Goal: Communication & Community: Answer question/provide support

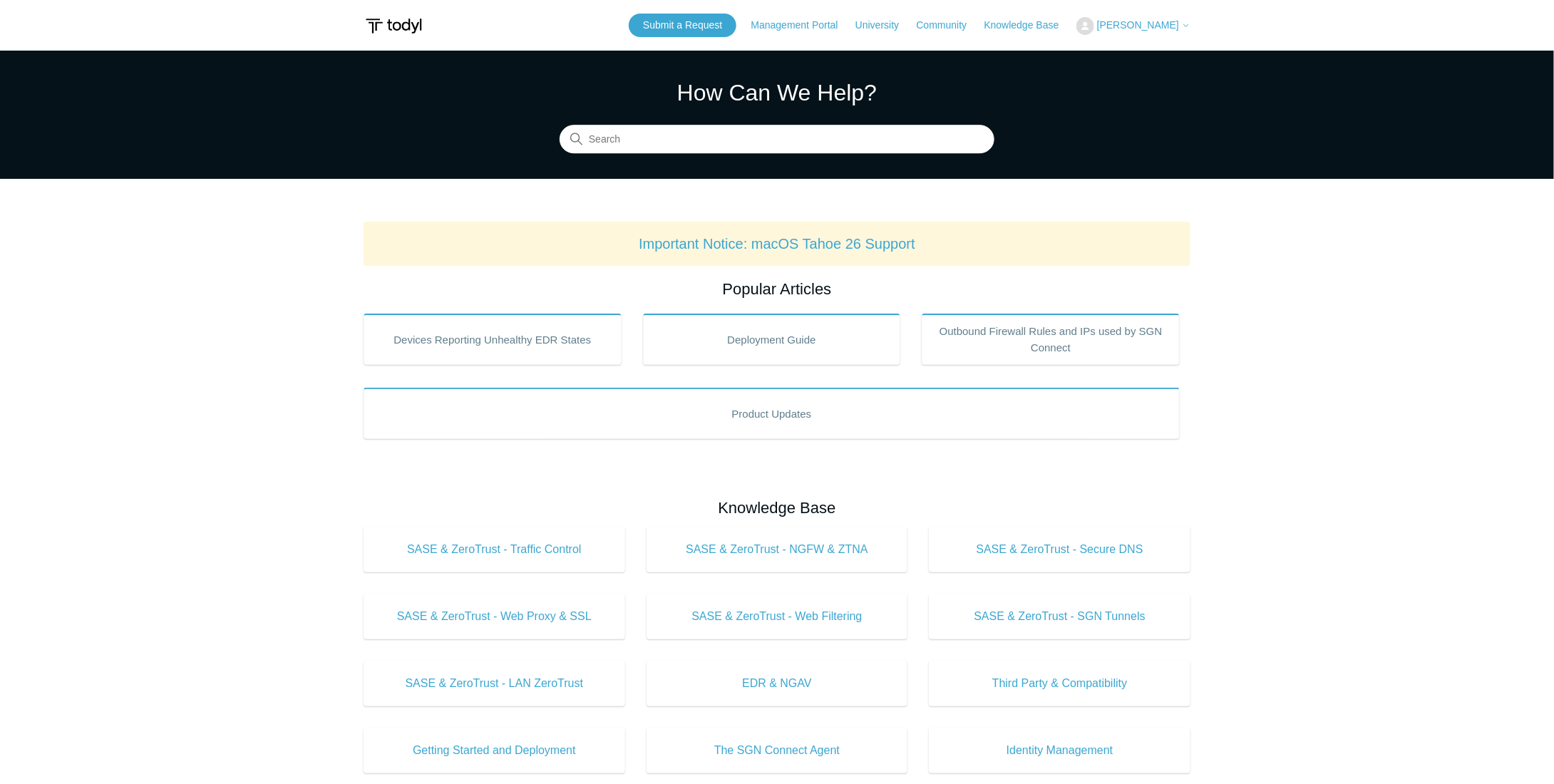
click at [1138, 18] on button "[PERSON_NAME]" at bounding box center [1133, 26] width 114 height 18
click at [1135, 48] on link "My Support Requests" at bounding box center [1146, 55] width 139 height 25
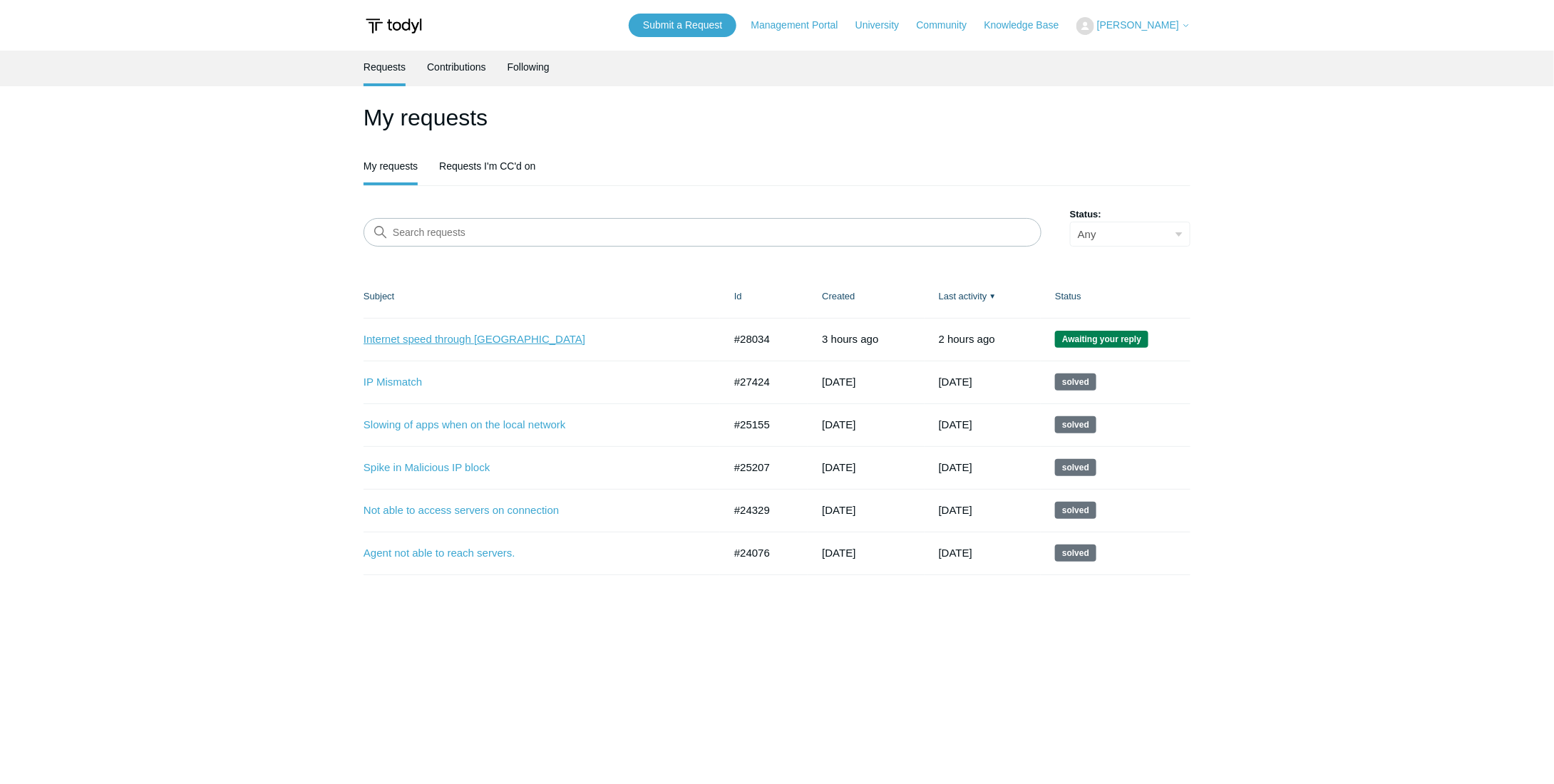
click at [452, 335] on link "Internet speed through [GEOGRAPHIC_DATA]" at bounding box center [533, 339] width 339 height 17
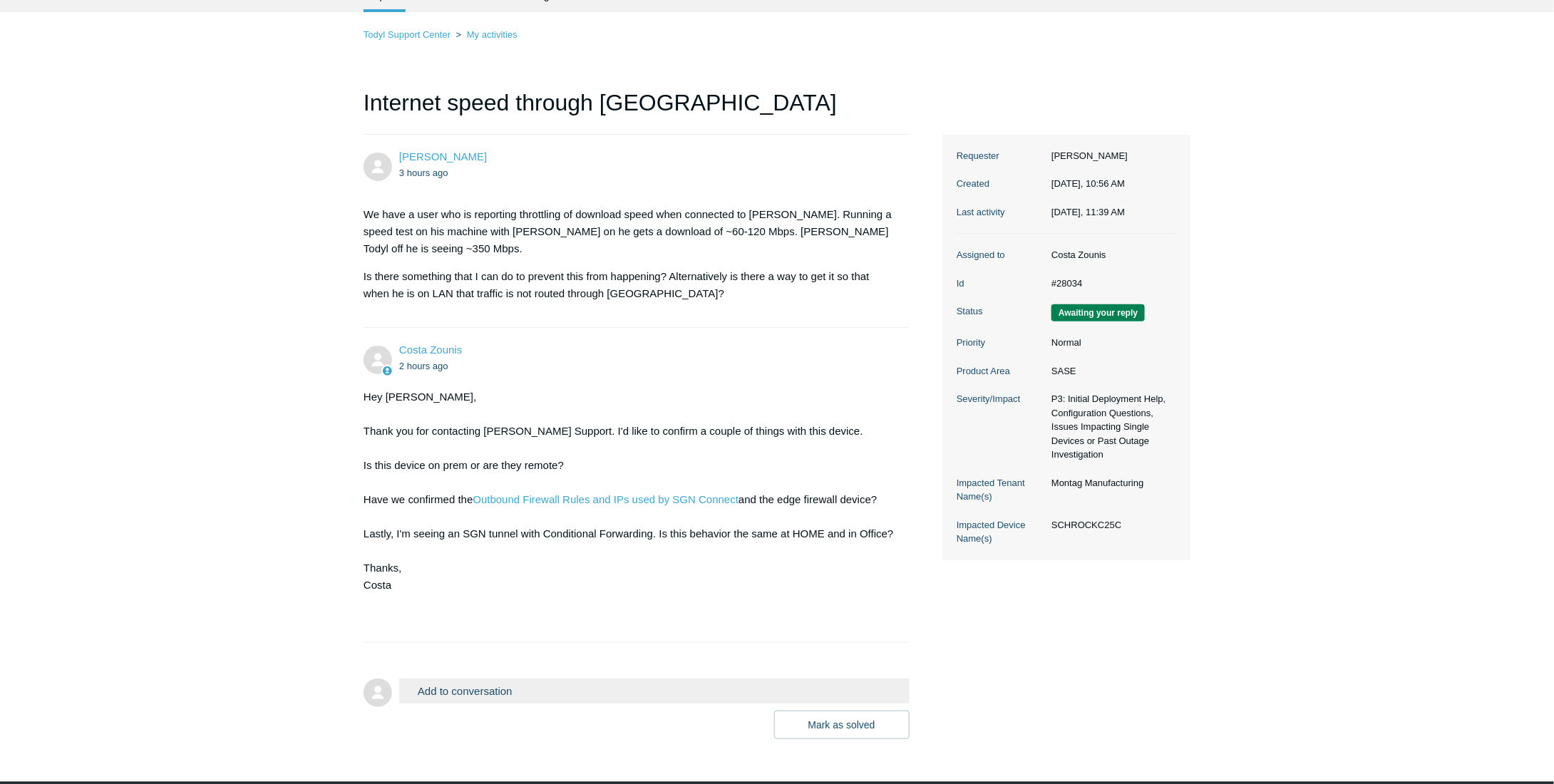
scroll to position [105, 0]
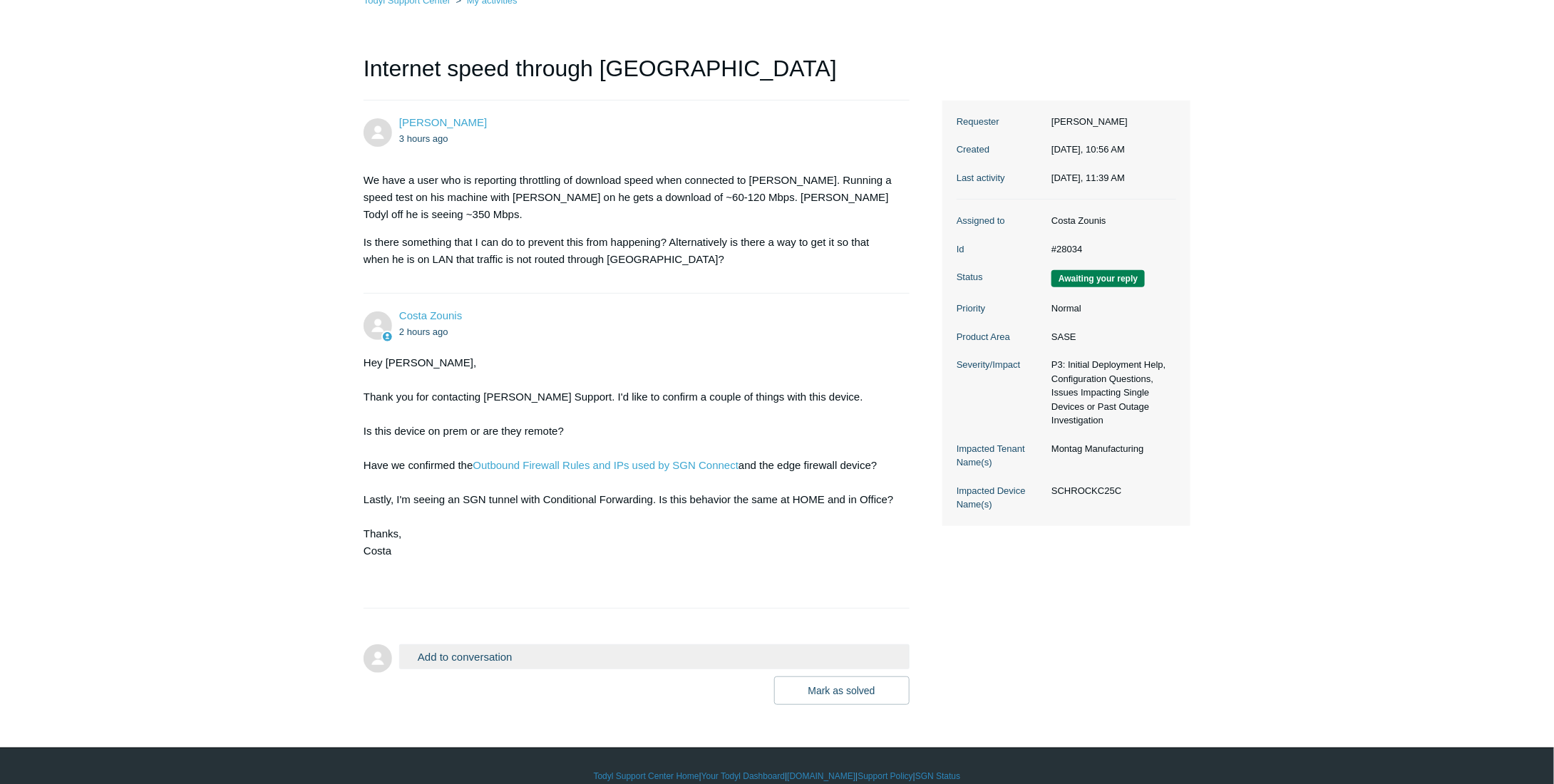
click at [471, 644] on button "Add to conversation" at bounding box center [654, 656] width 510 height 25
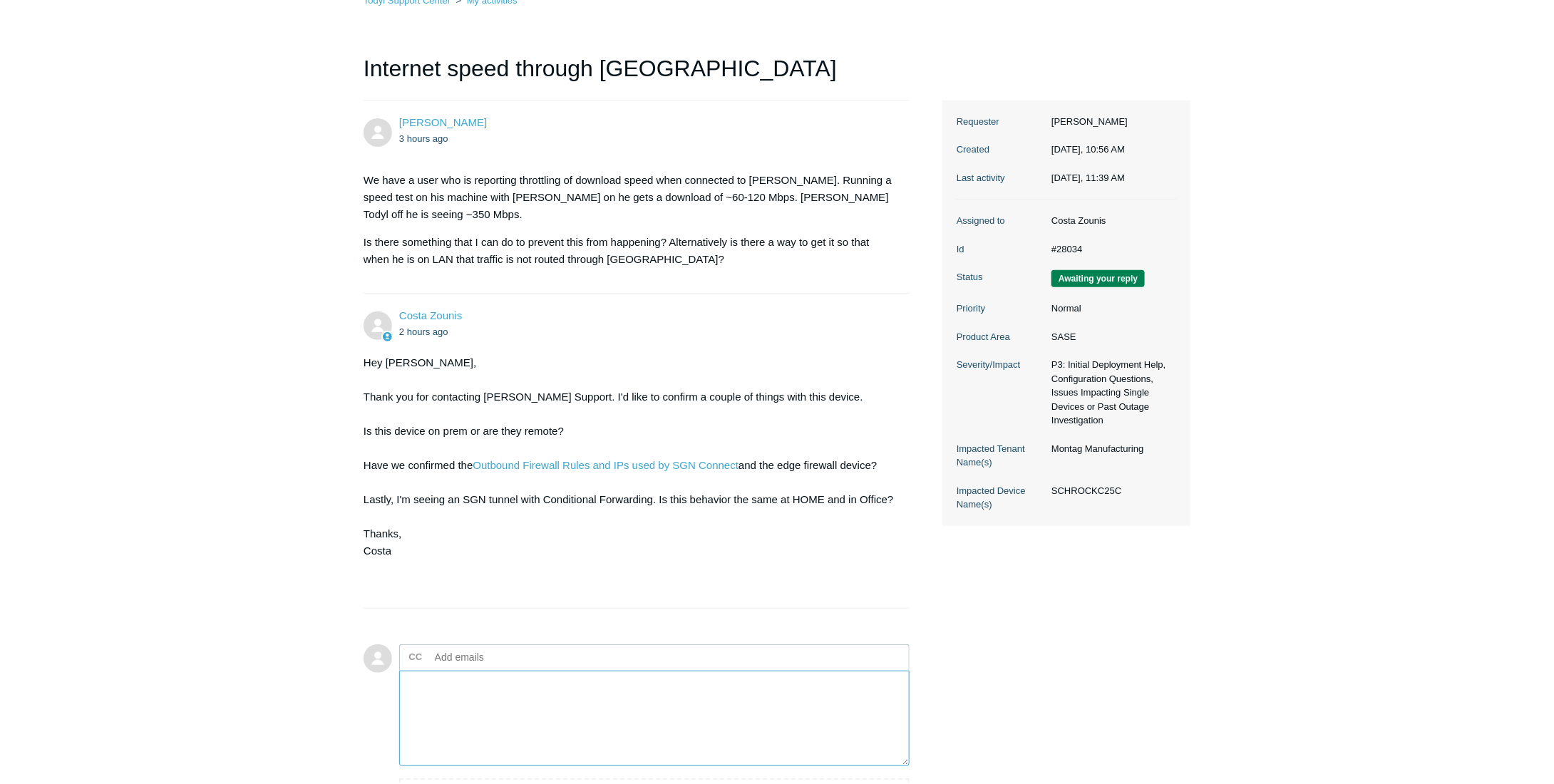
click at [494, 671] on textarea "Add your reply" at bounding box center [654, 718] width 510 height 96
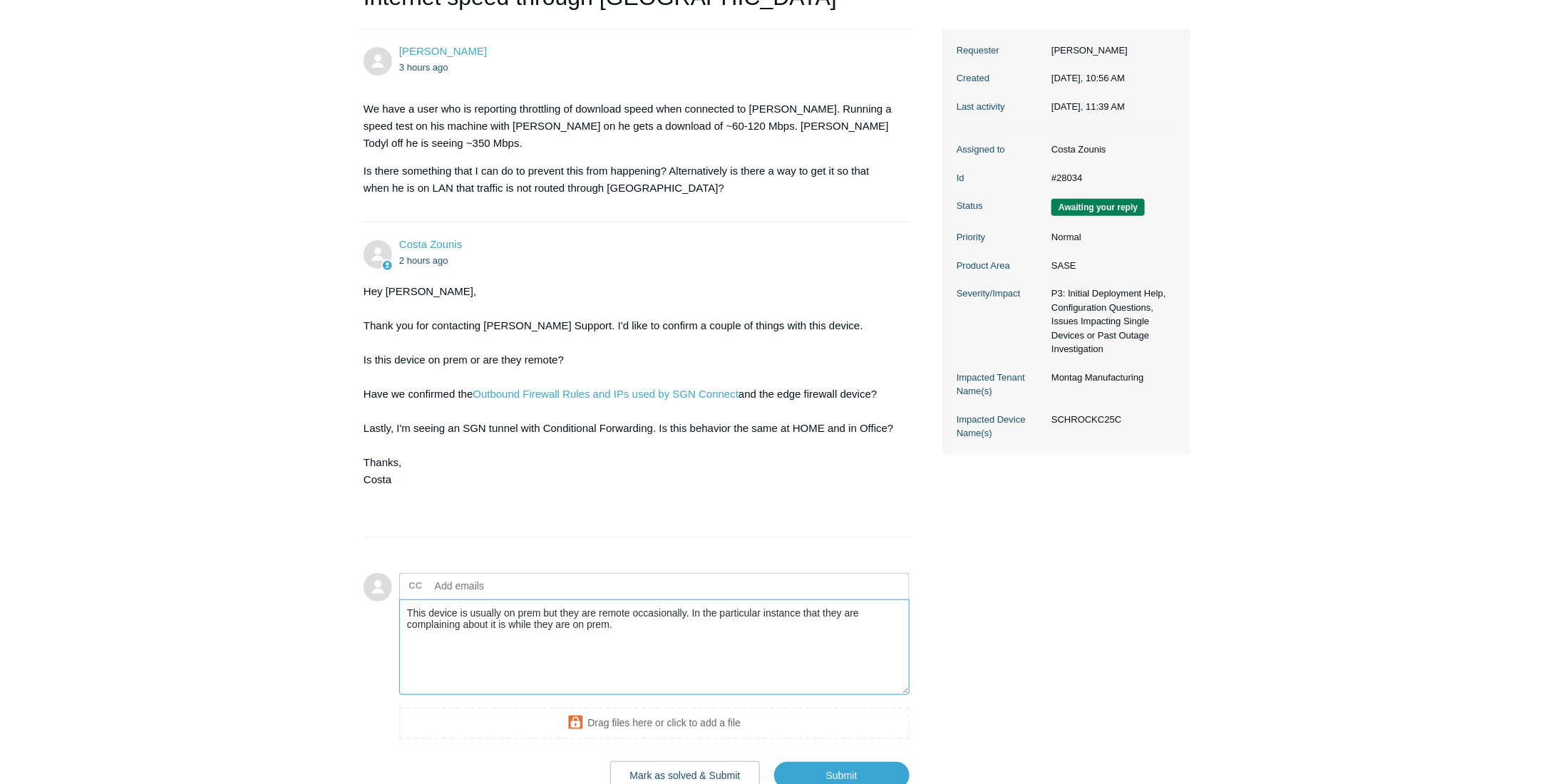
click at [708, 634] on textarea "This device is usually on prem but they are remote occasionally. In the particu…" at bounding box center [654, 647] width 510 height 96
drag, startPoint x: 634, startPoint y: 377, endPoint x: 640, endPoint y: 615, distance: 238.1
click at [640, 615] on textarea "This device is usually on prem but they are remote occasionally. In the particu…" at bounding box center [654, 647] width 510 height 96
click at [820, 619] on textarea "This device is usually on prem but they are remote occasionally. In the particu…" at bounding box center [654, 647] width 510 height 96
click at [680, 625] on textarea "This device is usually on prem but they are remote occasionally. In the particu…" at bounding box center [654, 647] width 510 height 96
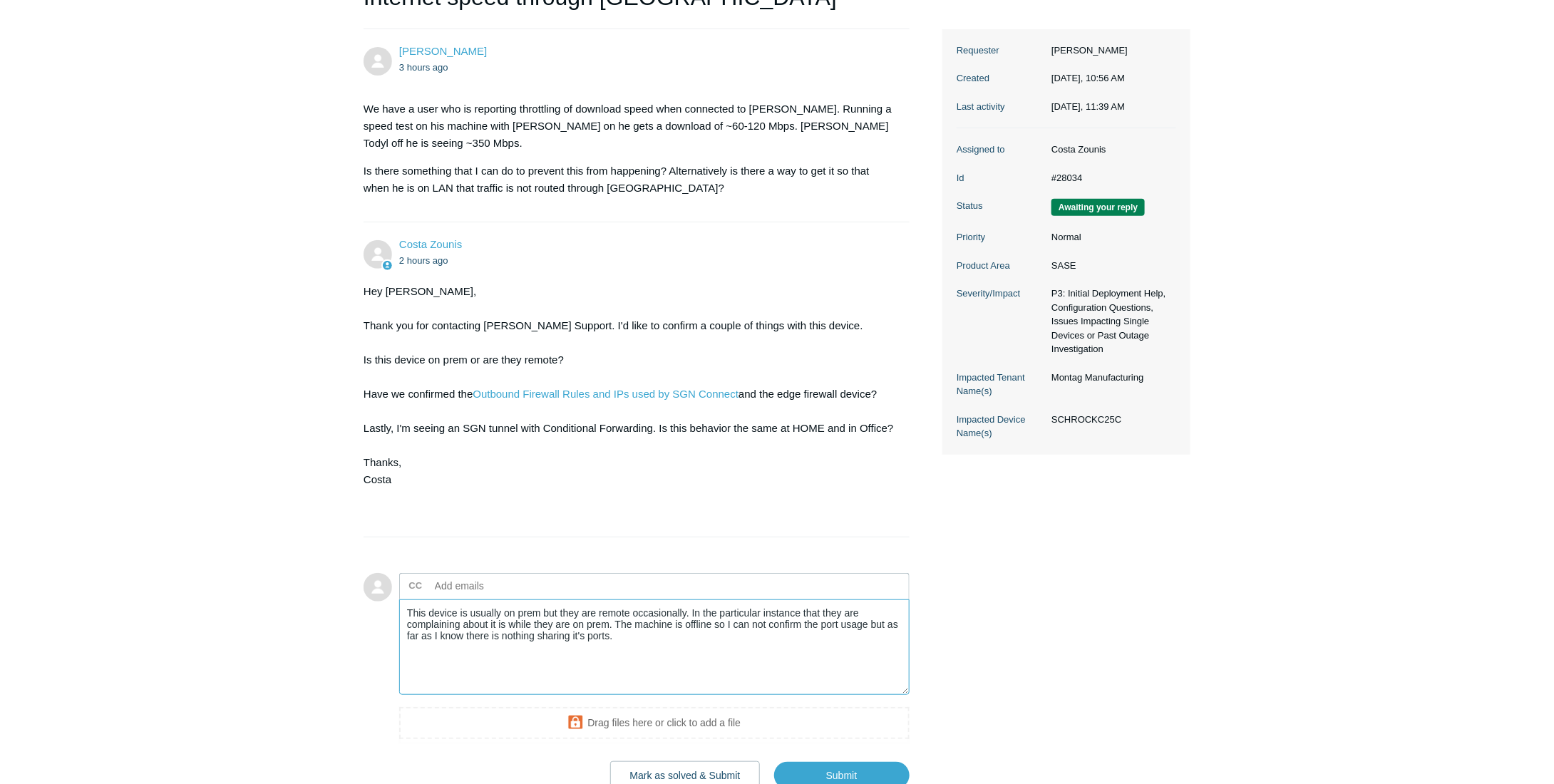
click at [616, 606] on textarea "This device is usually on prem but they are remote occasionally. In the particu…" at bounding box center [654, 647] width 510 height 96
click at [902, 631] on textarea "This device is usually on prem but they are remote occasionally. In the particu…" at bounding box center [654, 647] width 510 height 96
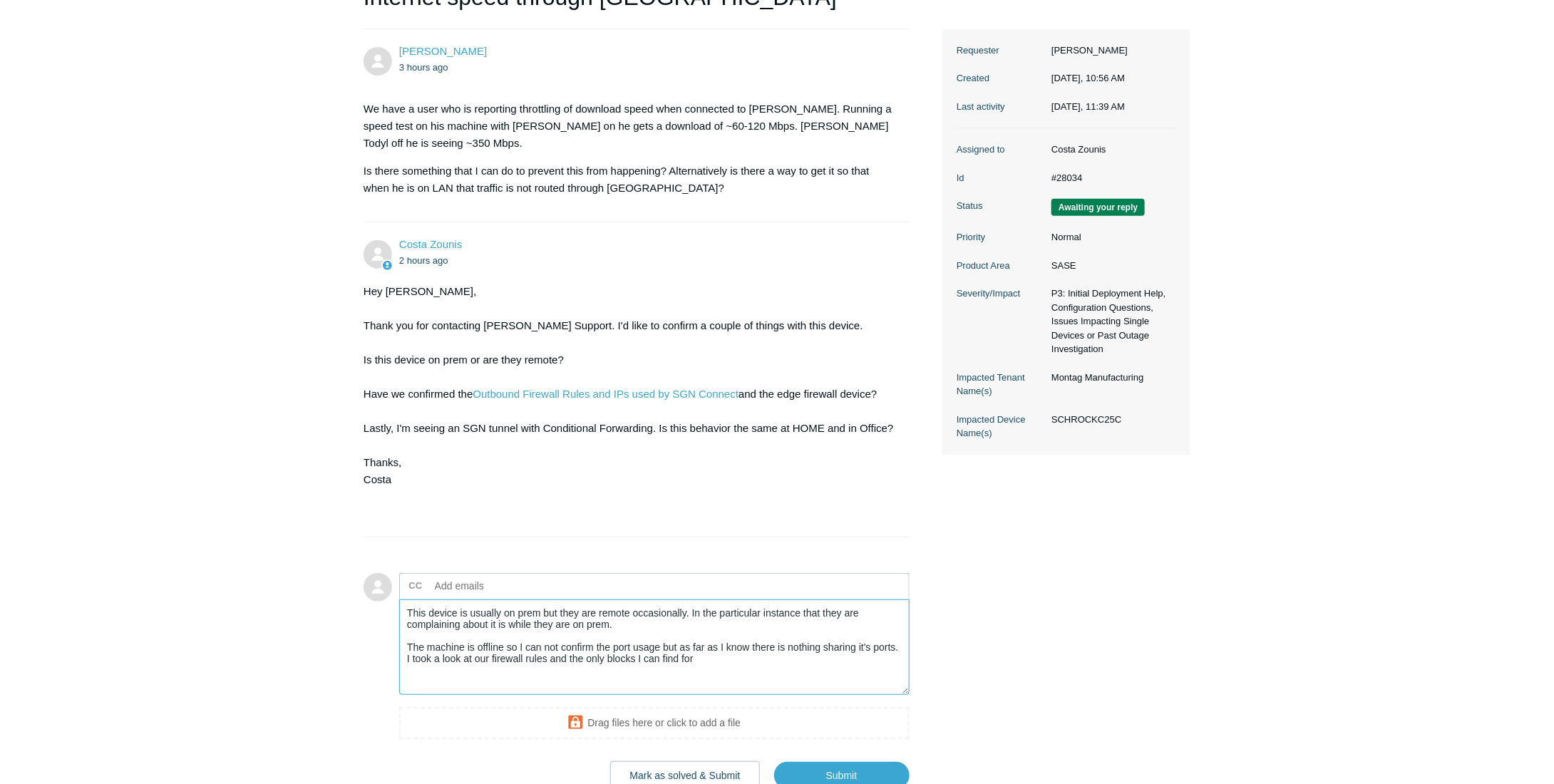
click at [757, 646] on textarea "This device is usually on prem but they are remote occasionally. In the particu…" at bounding box center [654, 647] width 510 height 96
click at [597, 658] on textarea "This device is usually on prem but they are remote occasionally. In the particu…" at bounding box center [654, 647] width 510 height 96
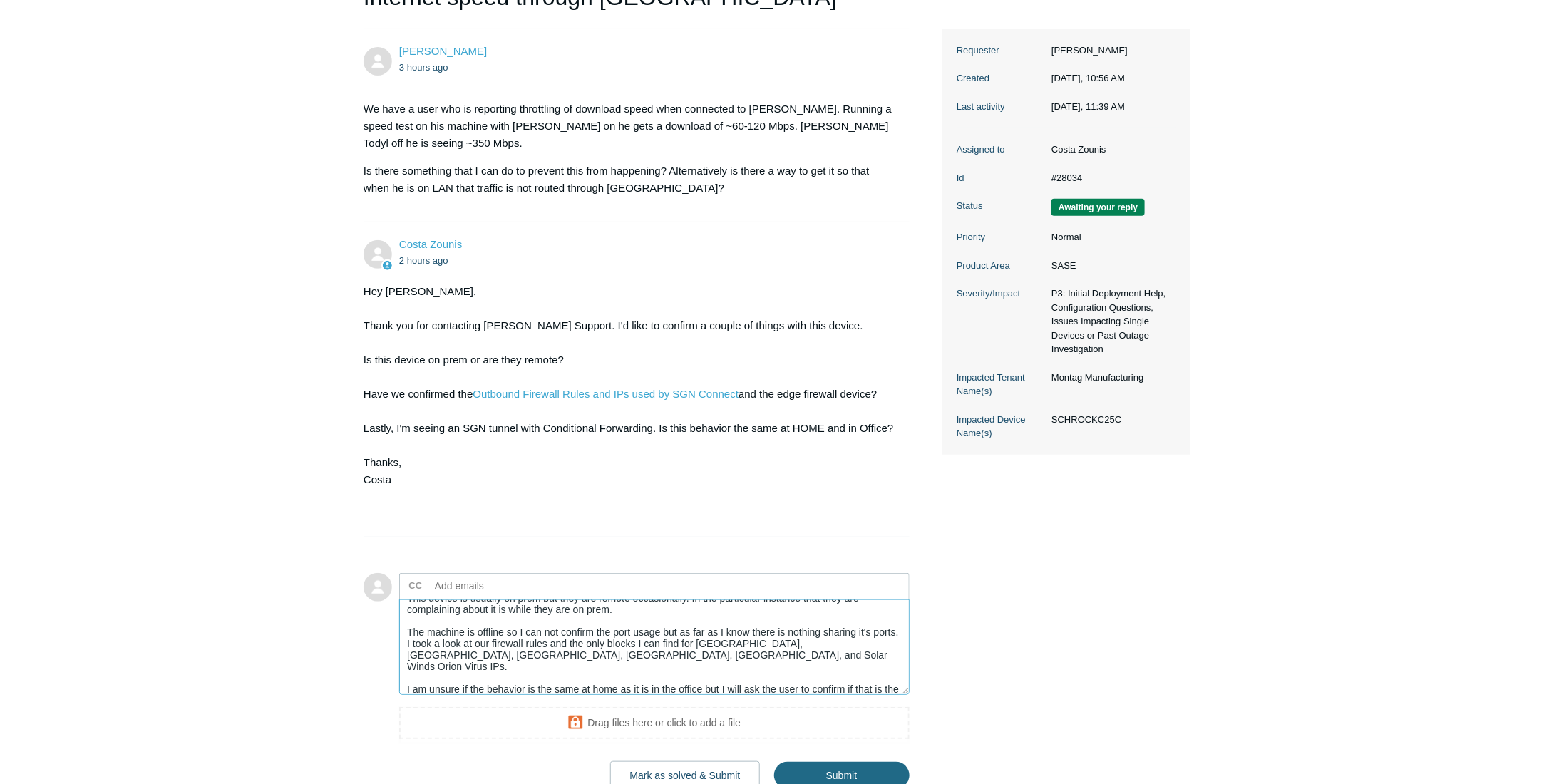
type textarea "This device is usually on prem but they are remote occasionally. In the particu…"
click at [796, 762] on input "Submit" at bounding box center [842, 776] width 135 height 29
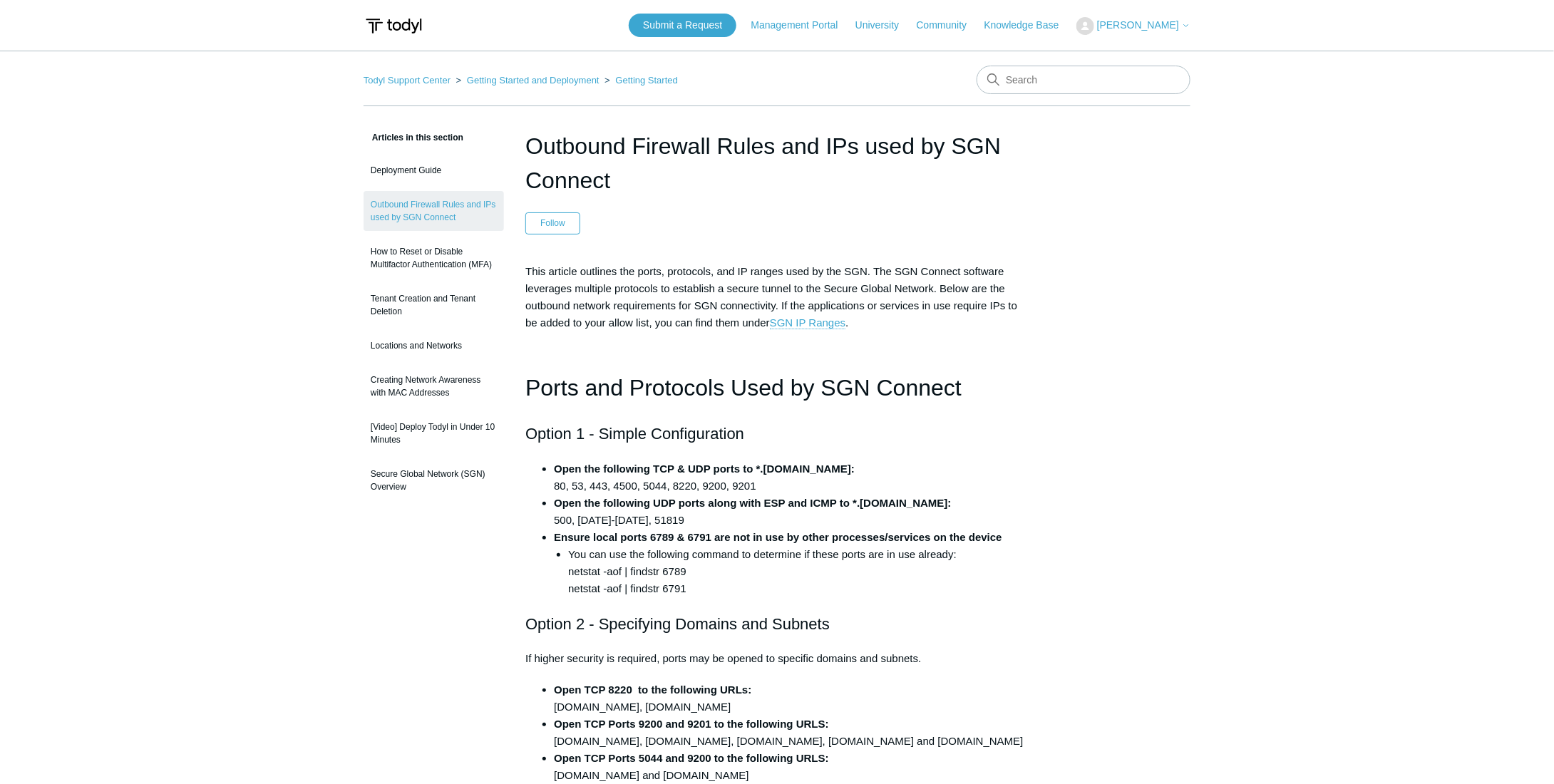
scroll to position [285, 0]
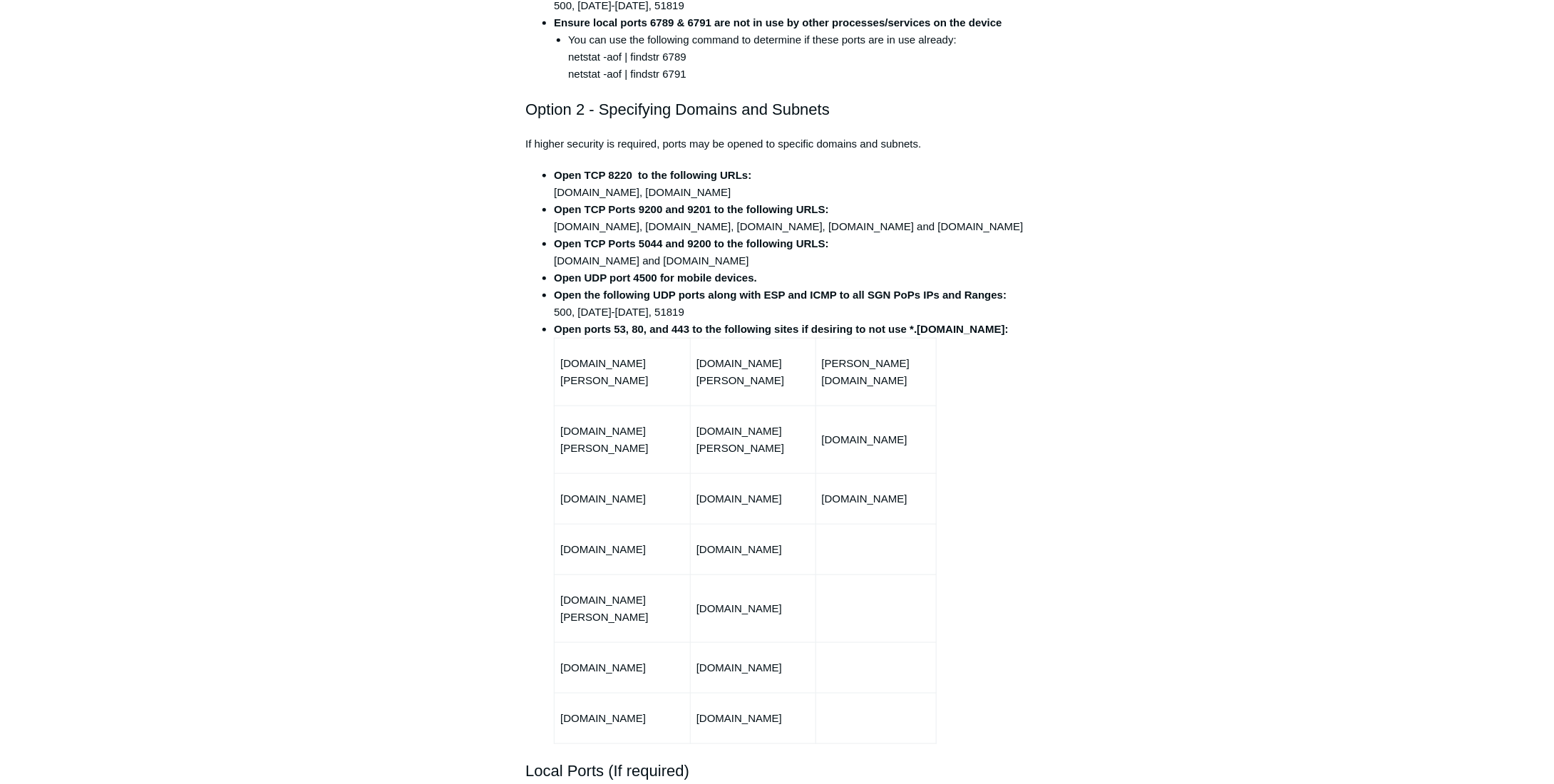
scroll to position [570, 0]
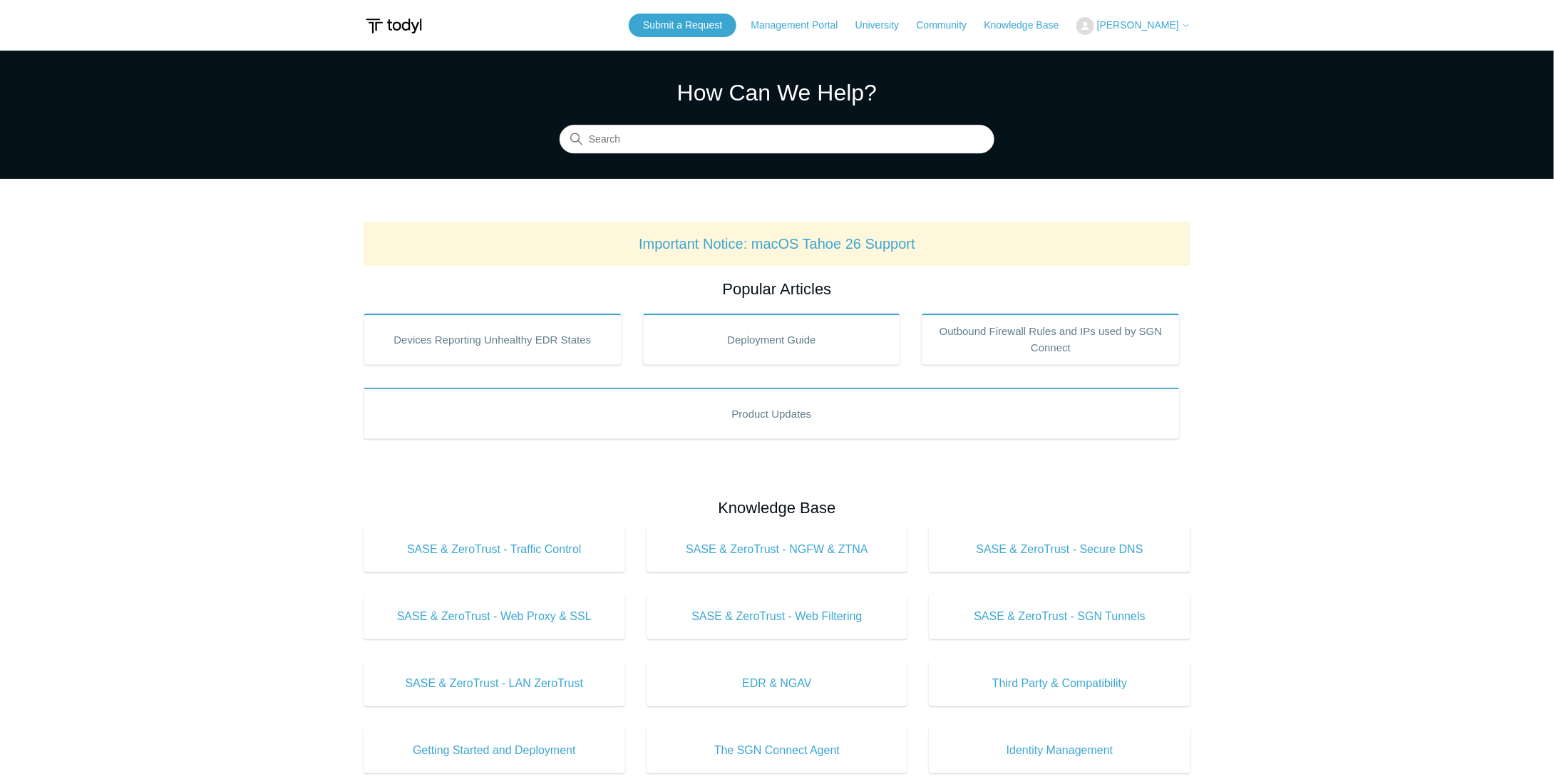
click at [1138, 29] on span "[PERSON_NAME]" at bounding box center [1138, 24] width 82 height 11
click at [1127, 52] on link "My Support Requests" at bounding box center [1146, 55] width 139 height 25
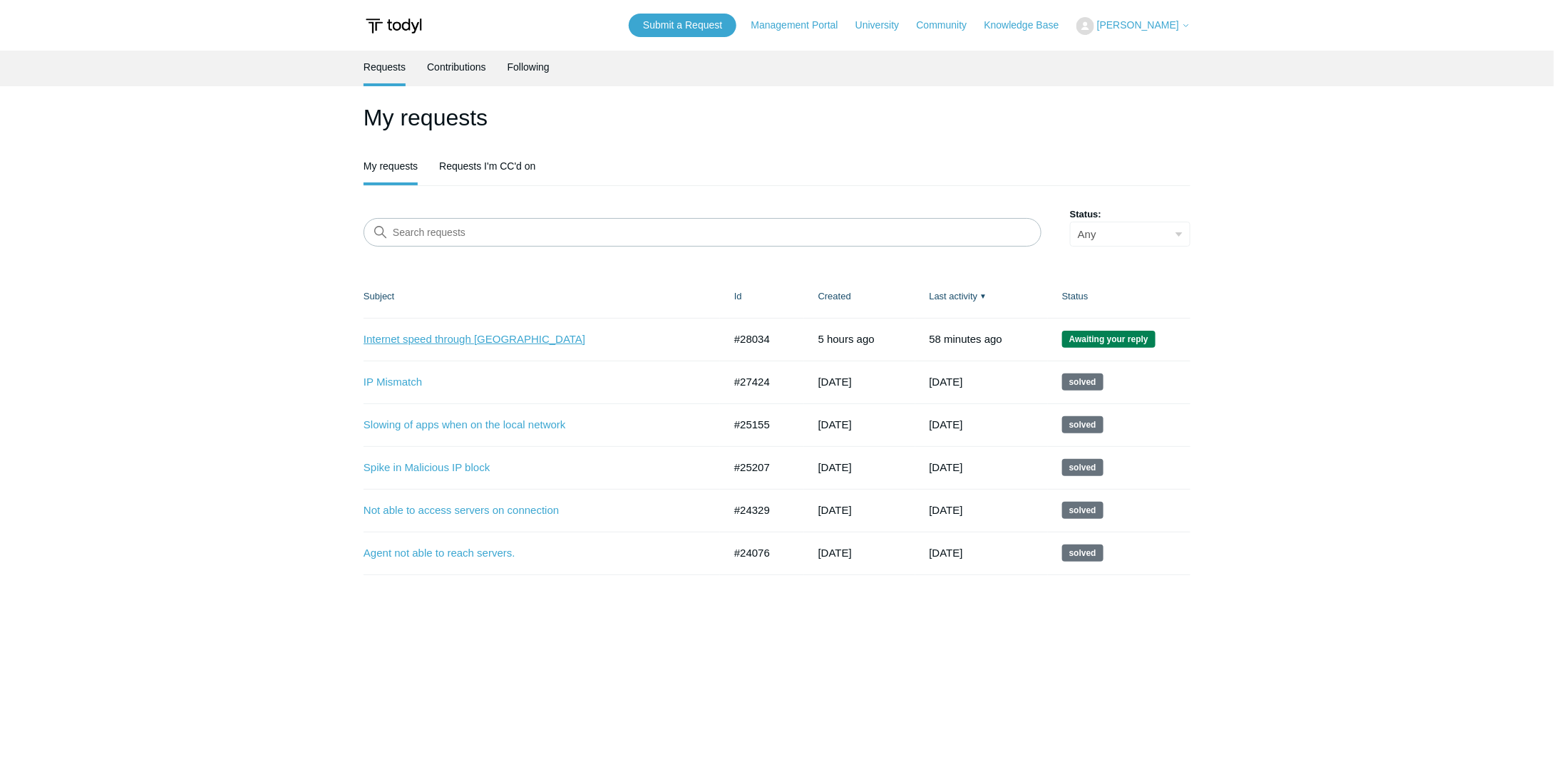
drag, startPoint x: 526, startPoint y: 338, endPoint x: 514, endPoint y: 336, distance: 12.2
click at [526, 338] on link "Internet speed through [GEOGRAPHIC_DATA]" at bounding box center [533, 339] width 339 height 17
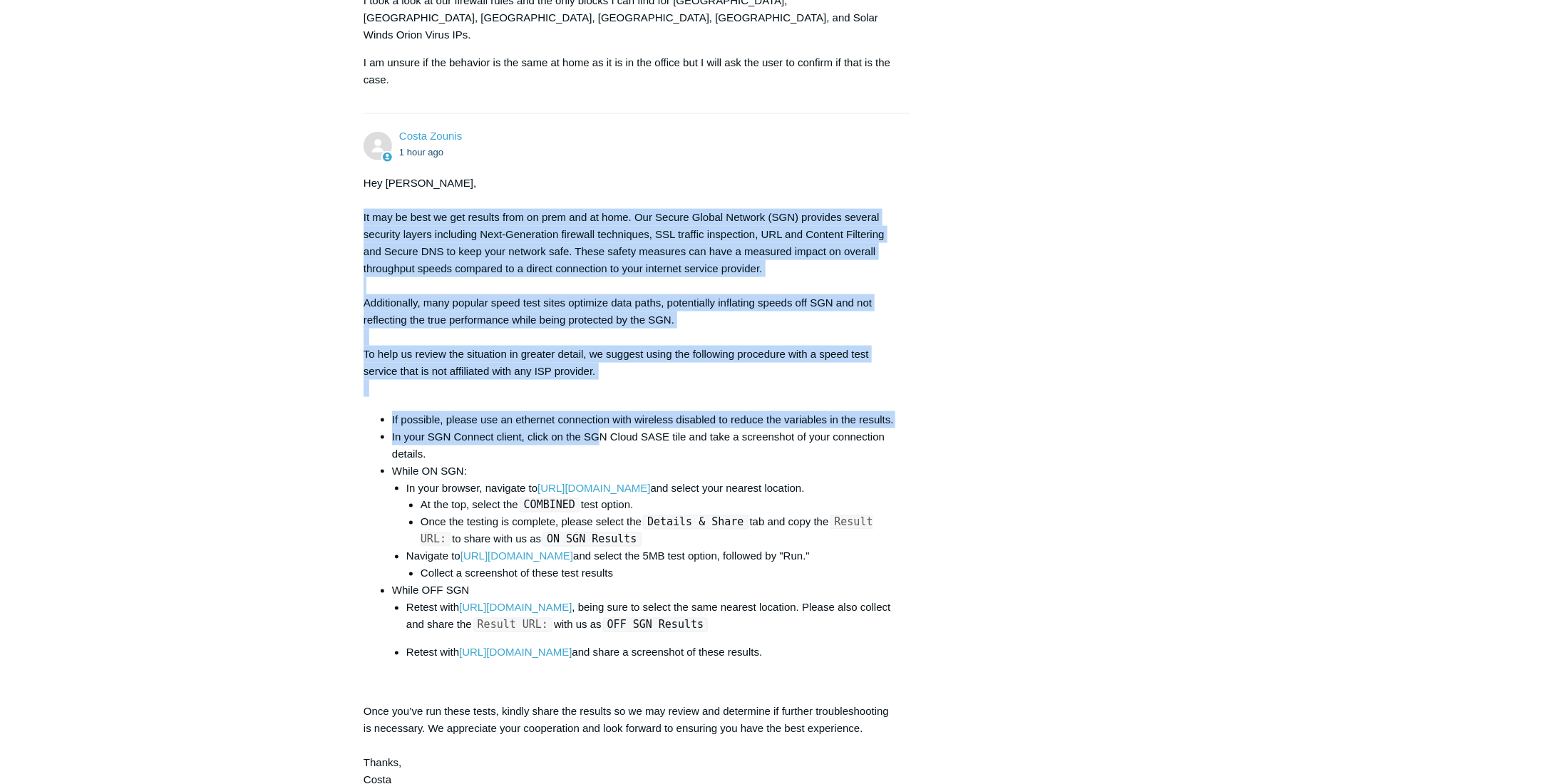
scroll to position [926, 0]
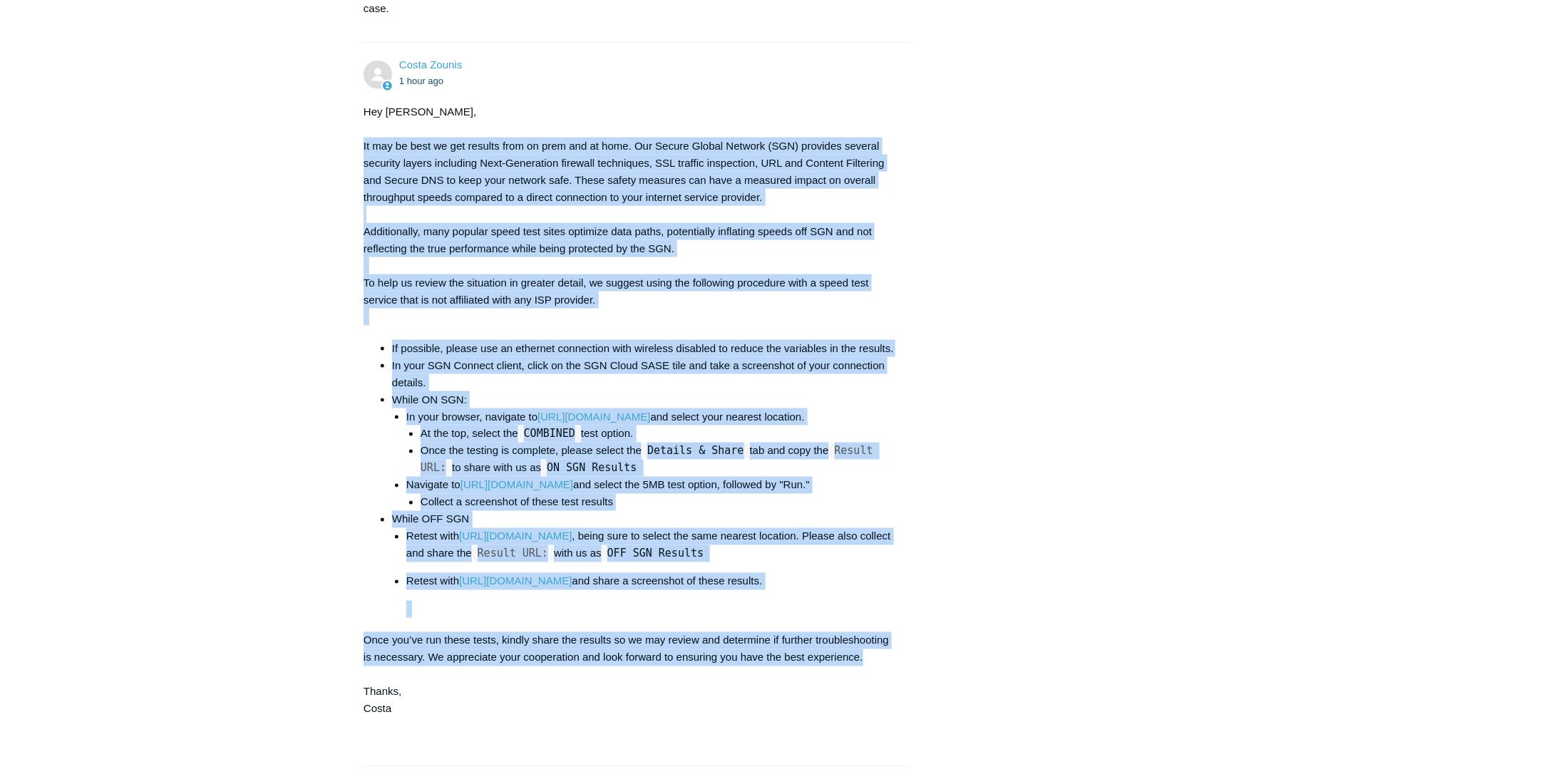
drag, startPoint x: 364, startPoint y: 253, endPoint x: 895, endPoint y: 627, distance: 649.5
click at [895, 627] on div "Costa Zounis 1 hour ago Hey [PERSON_NAME], It may be best we get results from o…" at bounding box center [637, 404] width 546 height 695
copy div "Lo ips do sita co adi elitsed doei te inci utl et dolo. Mag Aliqua Enimad Minim…"
